Goal: Navigation & Orientation: Find specific page/section

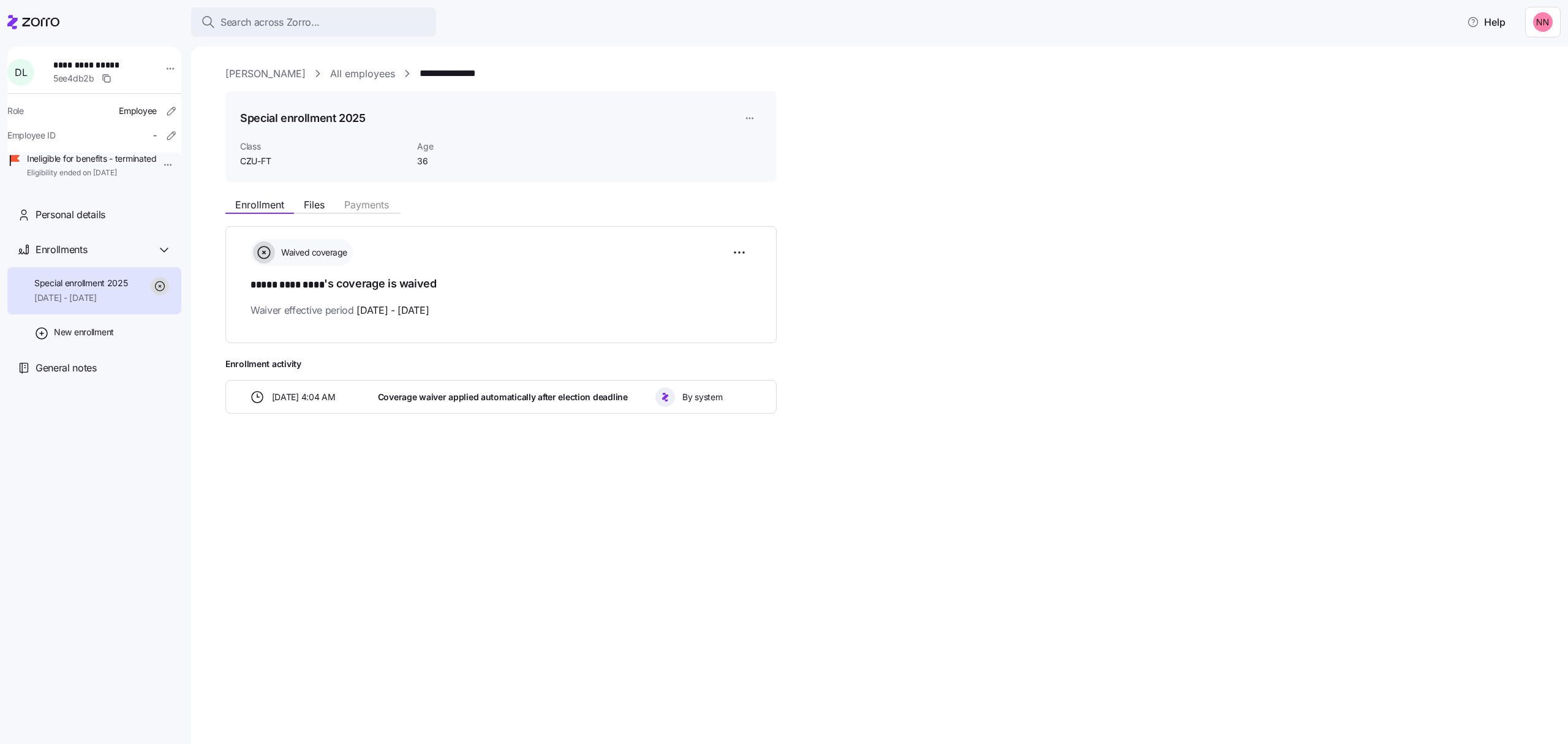
click at [288, 20] on span "Search across Zorro..." at bounding box center [270, 22] width 100 height 15
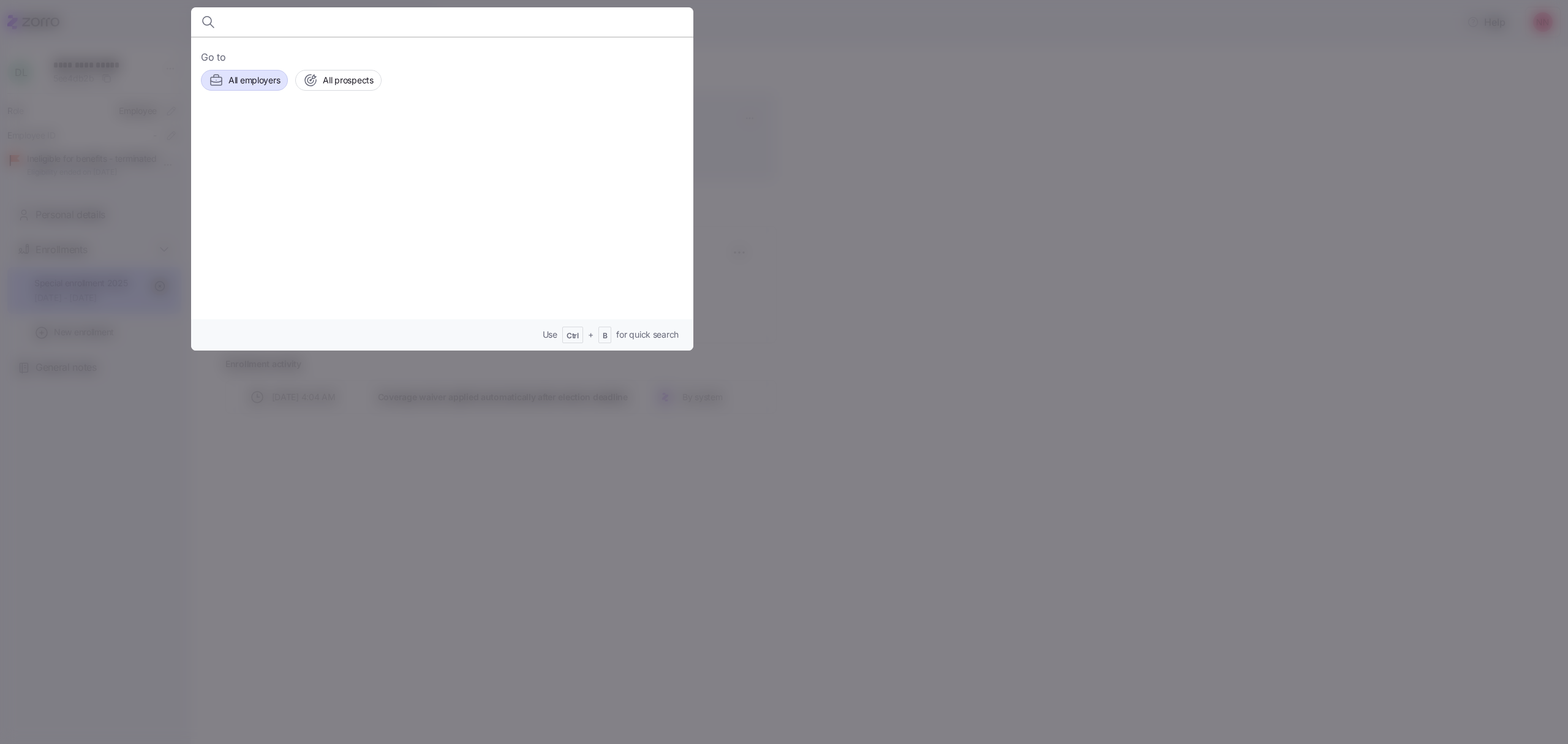
click at [248, 80] on span "All employers" at bounding box center [254, 81] width 52 height 13
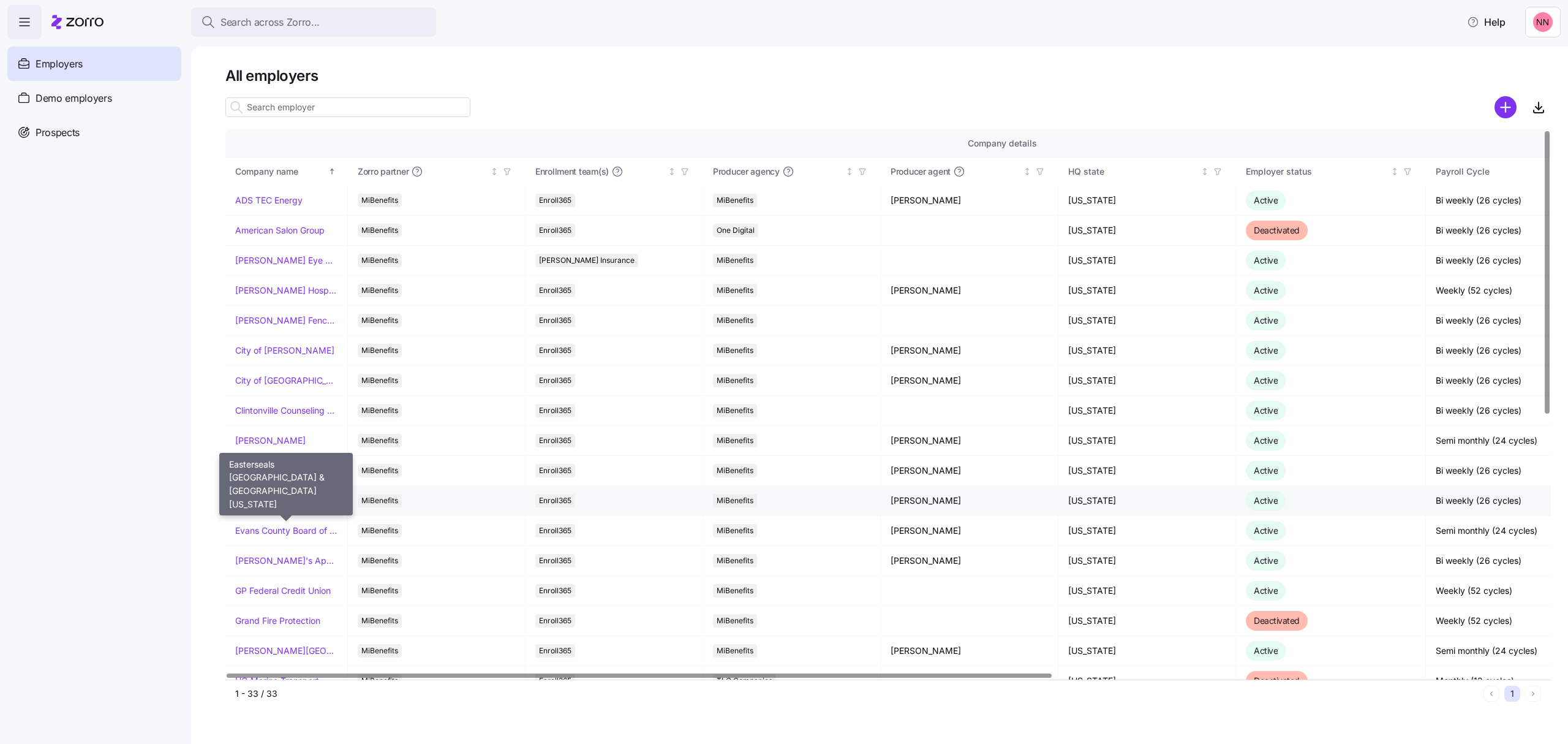
click at [288, 506] on link "Easterseals [GEOGRAPHIC_DATA] & [GEOGRAPHIC_DATA][US_STATE]" at bounding box center [286, 501] width 102 height 13
